Goal: Task Accomplishment & Management: Use online tool/utility

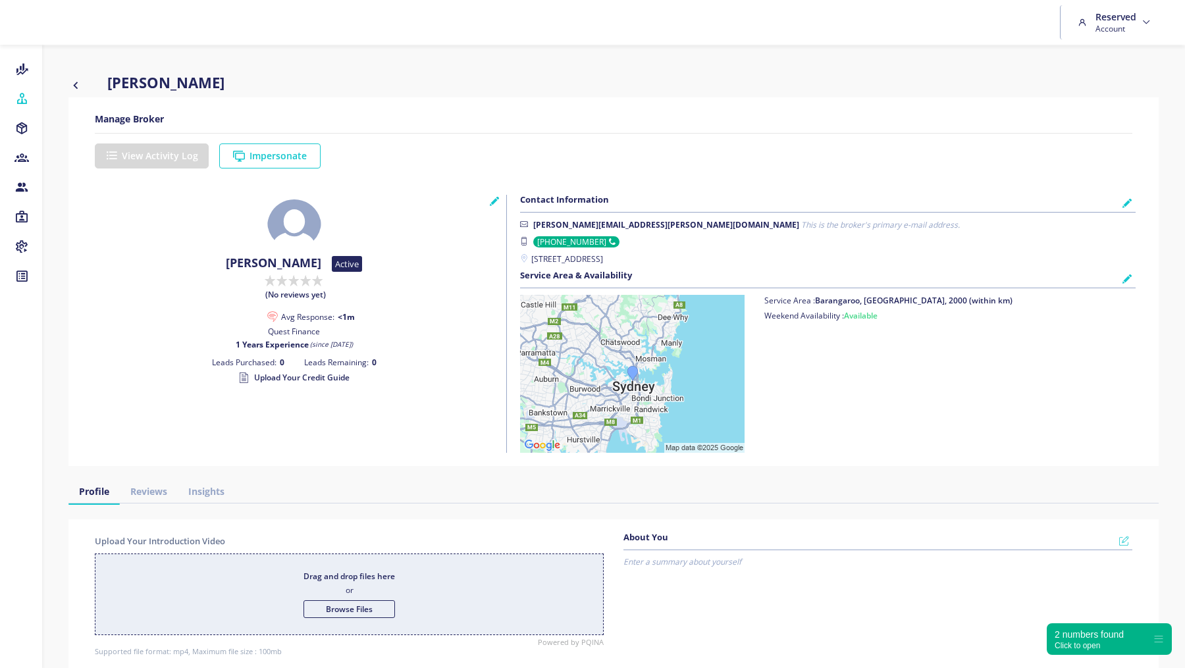
click at [66, 82] on div "Walta Kazzi" at bounding box center [614, 84] width 1110 height 25
click at [73, 82] on icon "button" at bounding box center [75, 85] width 14 height 16
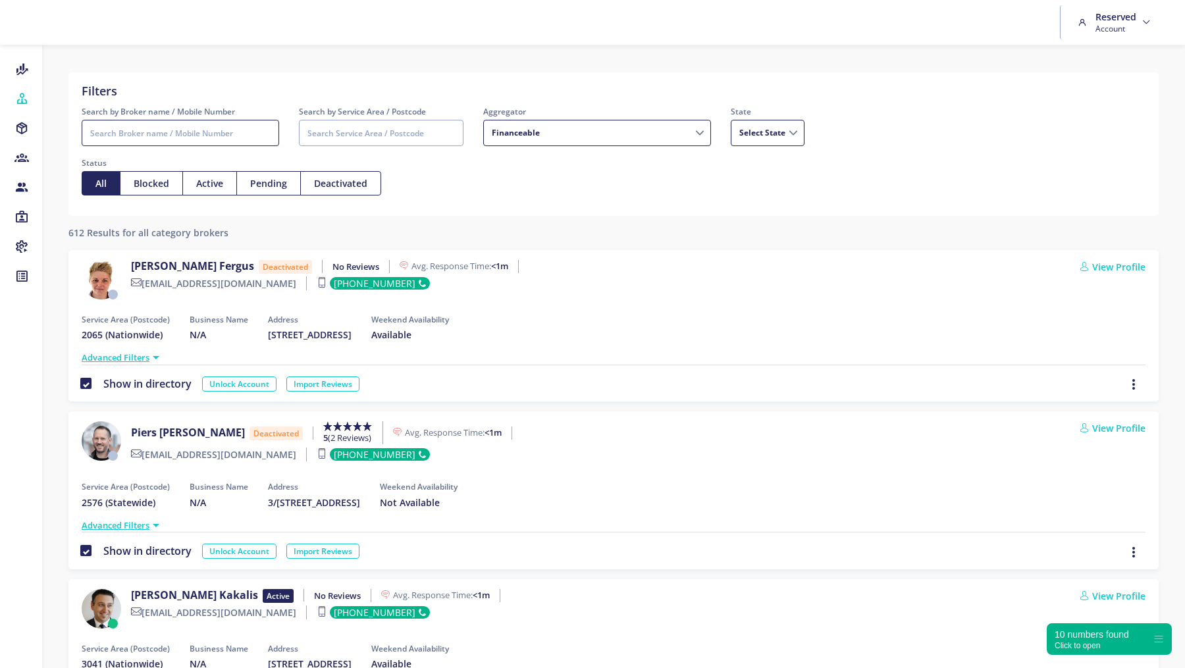
click at [149, 142] on input "Search by Broker name / Mobile Number" at bounding box center [181, 133] width 198 height 26
type input "walta"
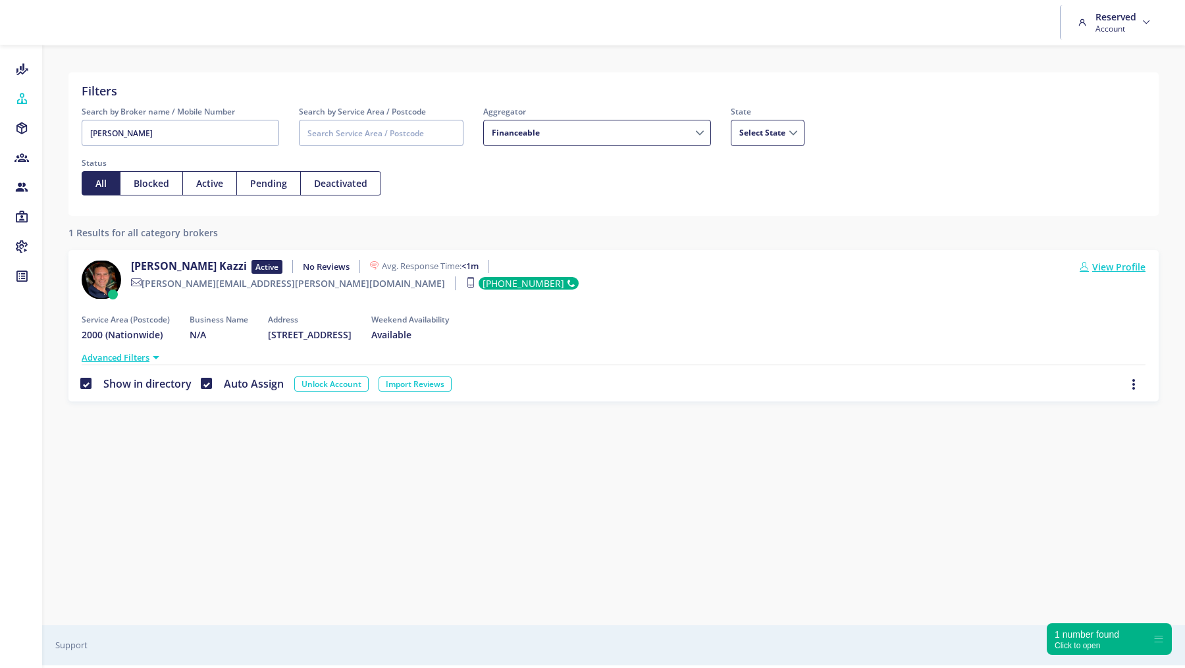
click at [1116, 265] on link "View Profile" at bounding box center [1113, 267] width 66 height 14
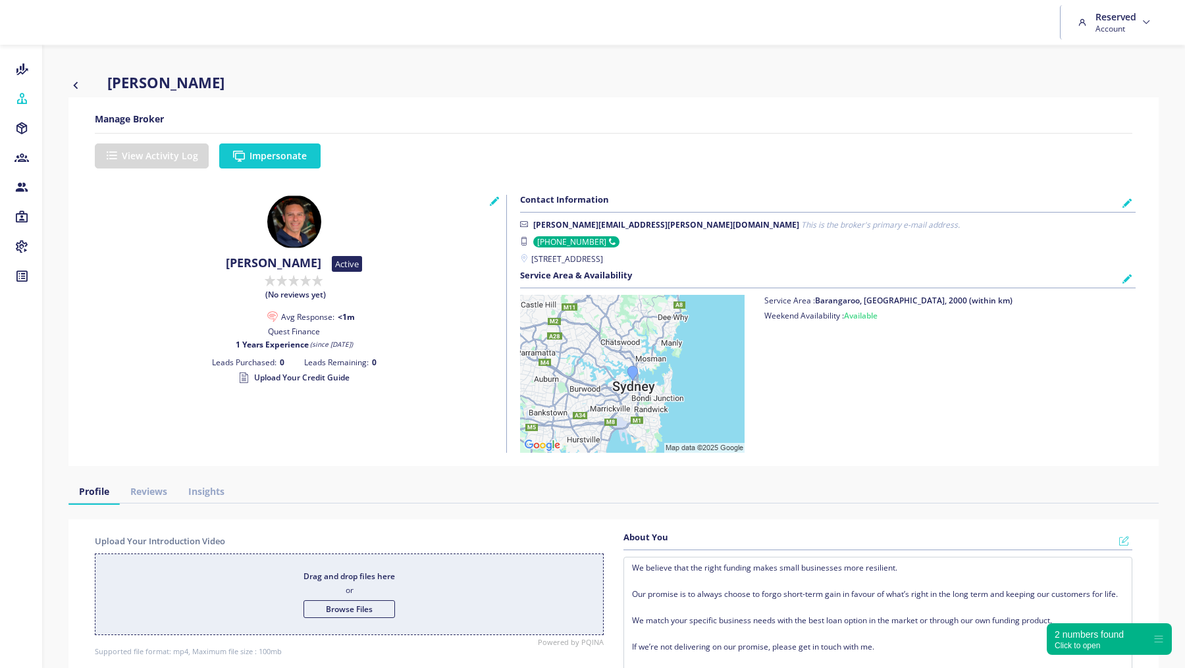
click at [281, 155] on button "Impersonate" at bounding box center [269, 156] width 101 height 25
